Goal: Task Accomplishment & Management: Manage account settings

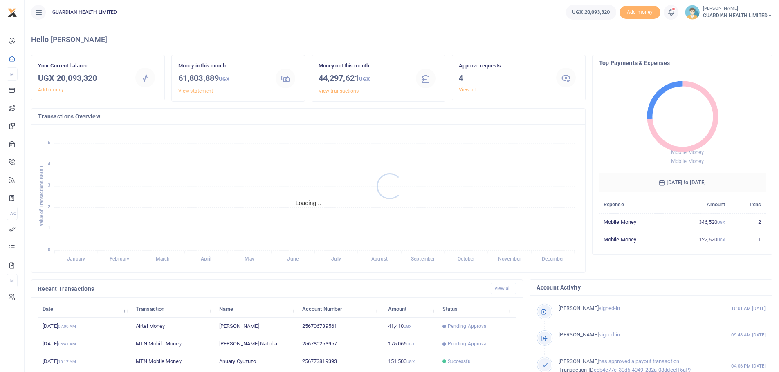
scroll to position [7, 7]
click at [469, 90] on link "View all" at bounding box center [468, 90] width 18 height 6
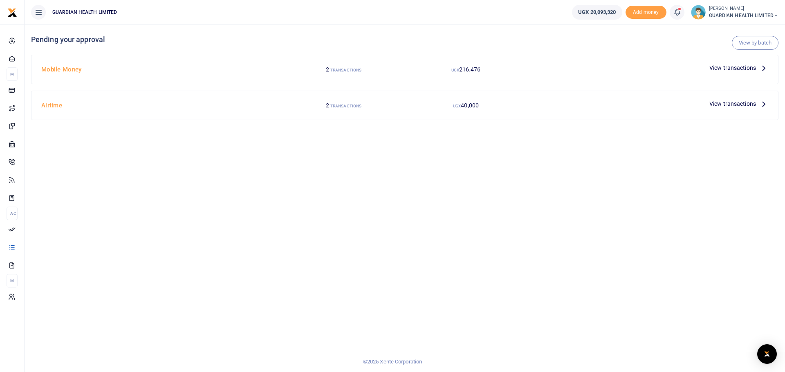
click at [765, 69] on icon at bounding box center [763, 67] width 9 height 9
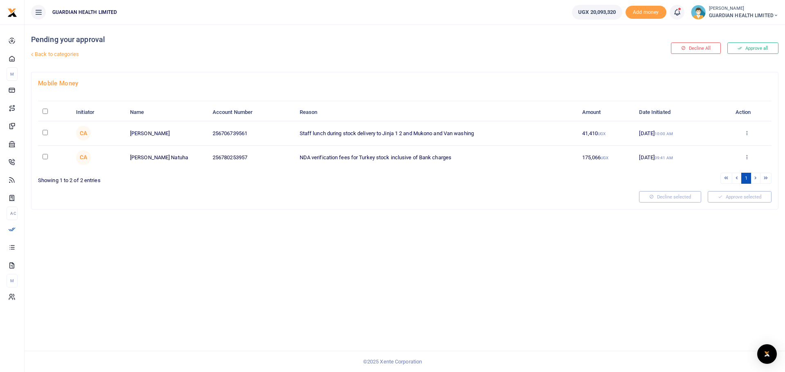
click at [42, 110] on th "\a \a : activate to sort column descending" at bounding box center [55, 113] width 34 height 18
click at [46, 113] on input "\a \a : activate to sort column descending" at bounding box center [45, 111] width 5 height 5
checkbox input "true"
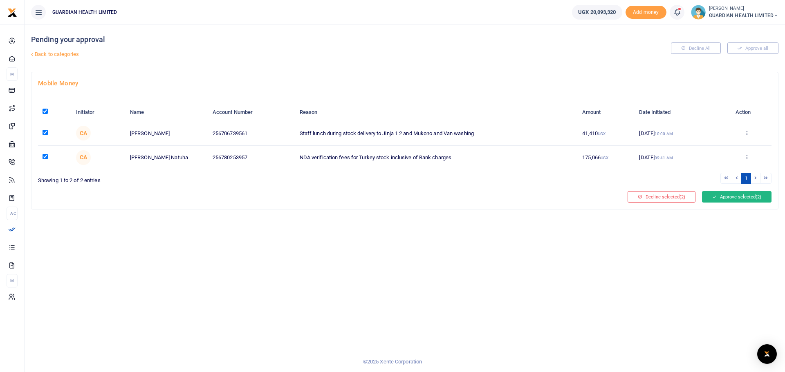
click at [724, 195] on button "Approve selected (2)" at bounding box center [736, 196] width 69 height 11
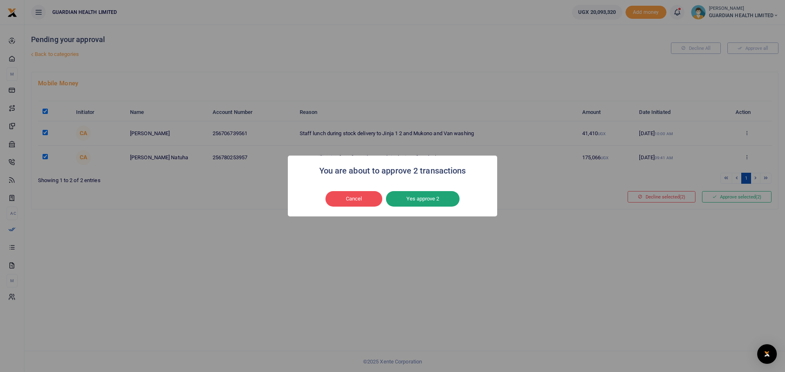
click at [421, 202] on button "Yes approve 2" at bounding box center [423, 199] width 74 height 16
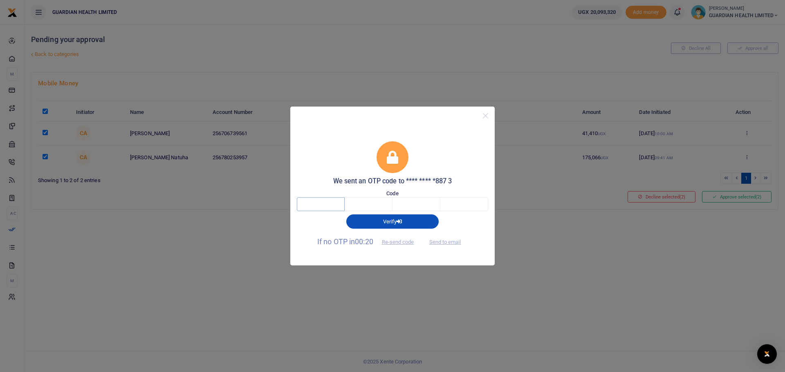
click at [324, 207] on input "text" at bounding box center [321, 204] width 48 height 14
type input "3"
type input "5"
type input "7"
type input "8"
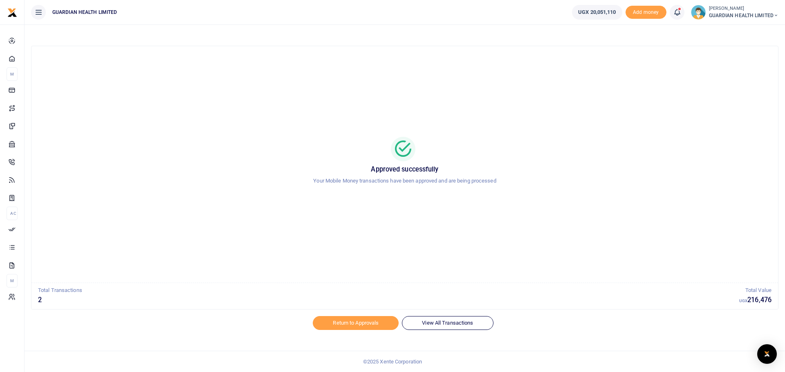
click at [679, 13] on icon at bounding box center [677, 12] width 8 height 9
click at [620, 56] on h6 "Transactions to act upon" at bounding box center [632, 54] width 91 height 7
click at [369, 322] on link "Return to Approvals" at bounding box center [356, 323] width 86 height 14
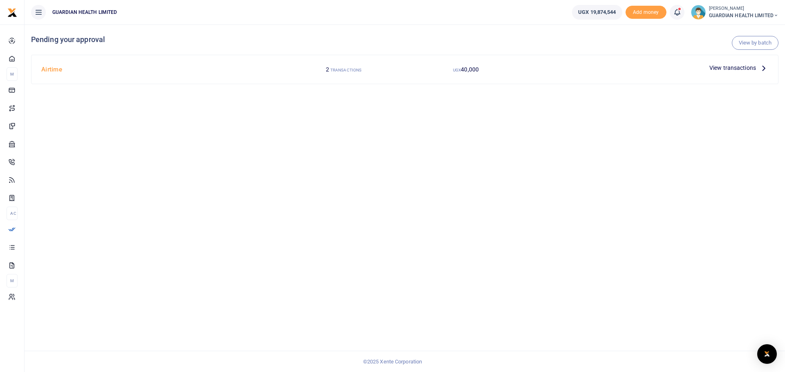
click at [762, 71] on icon at bounding box center [763, 67] width 9 height 9
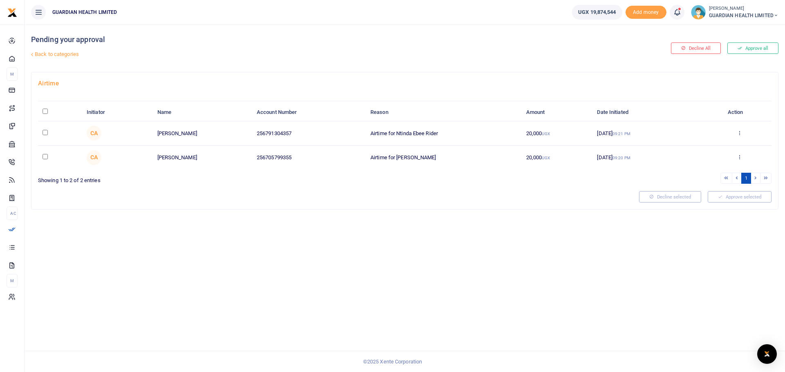
click at [46, 112] on input "\a \a : activate to sort column descending" at bounding box center [45, 111] width 5 height 5
checkbox input "true"
click at [748, 197] on button "Approve selected (2)" at bounding box center [736, 196] width 69 height 11
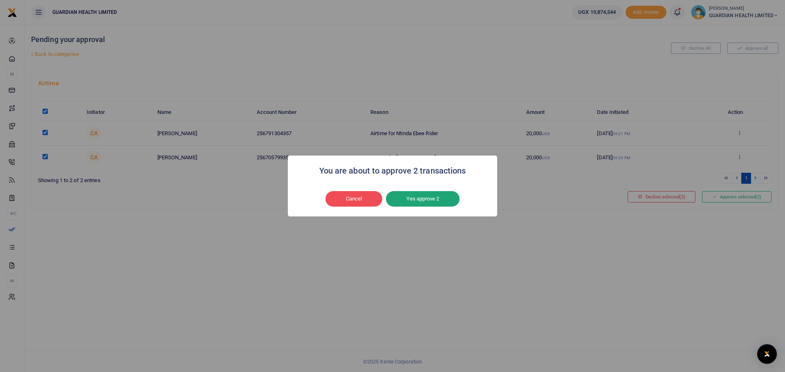
click at [436, 199] on button "Yes approve 2" at bounding box center [423, 199] width 74 height 16
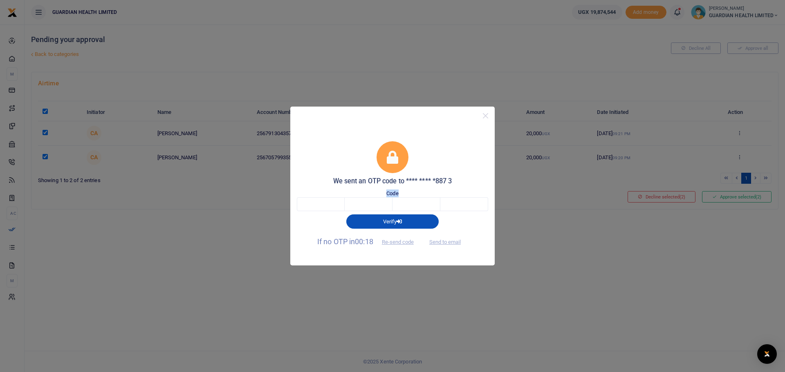
drag, startPoint x: 314, startPoint y: 197, endPoint x: 317, endPoint y: 204, distance: 7.3
click at [317, 204] on div "Code" at bounding box center [392, 201] width 191 height 22
click at [317, 204] on input "text" at bounding box center [321, 204] width 48 height 14
type input "1"
type input "3"
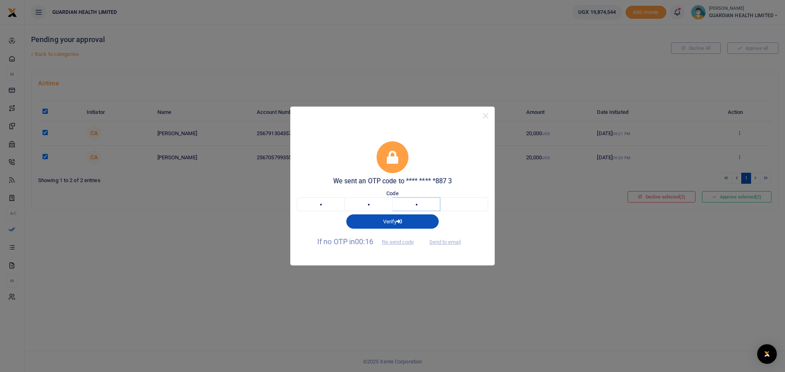
type input "1"
type input "5"
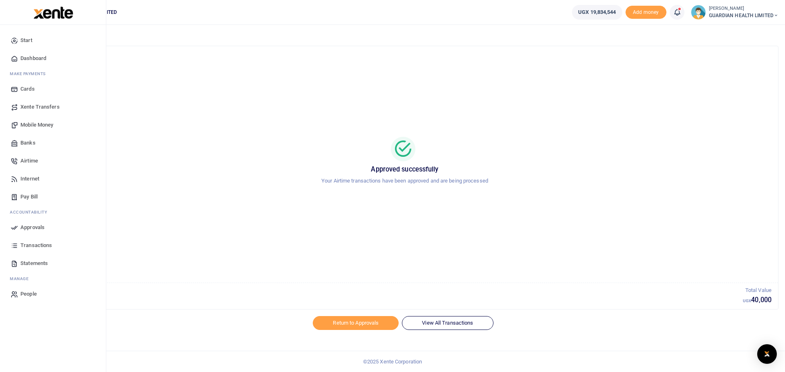
click at [31, 59] on span "Dashboard" at bounding box center [33, 58] width 26 height 8
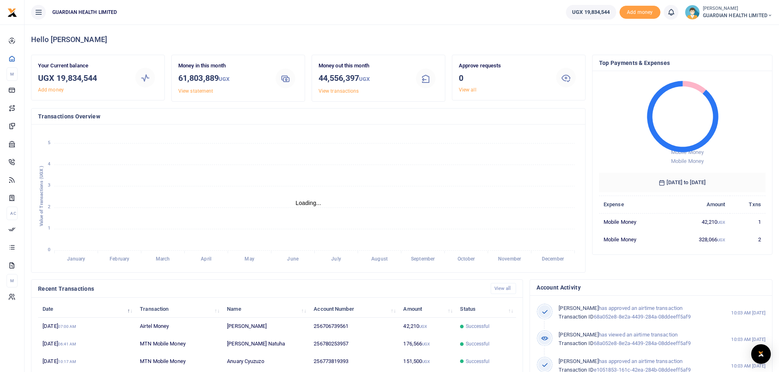
scroll to position [7, 7]
